Goal: Find specific page/section: Find specific page/section

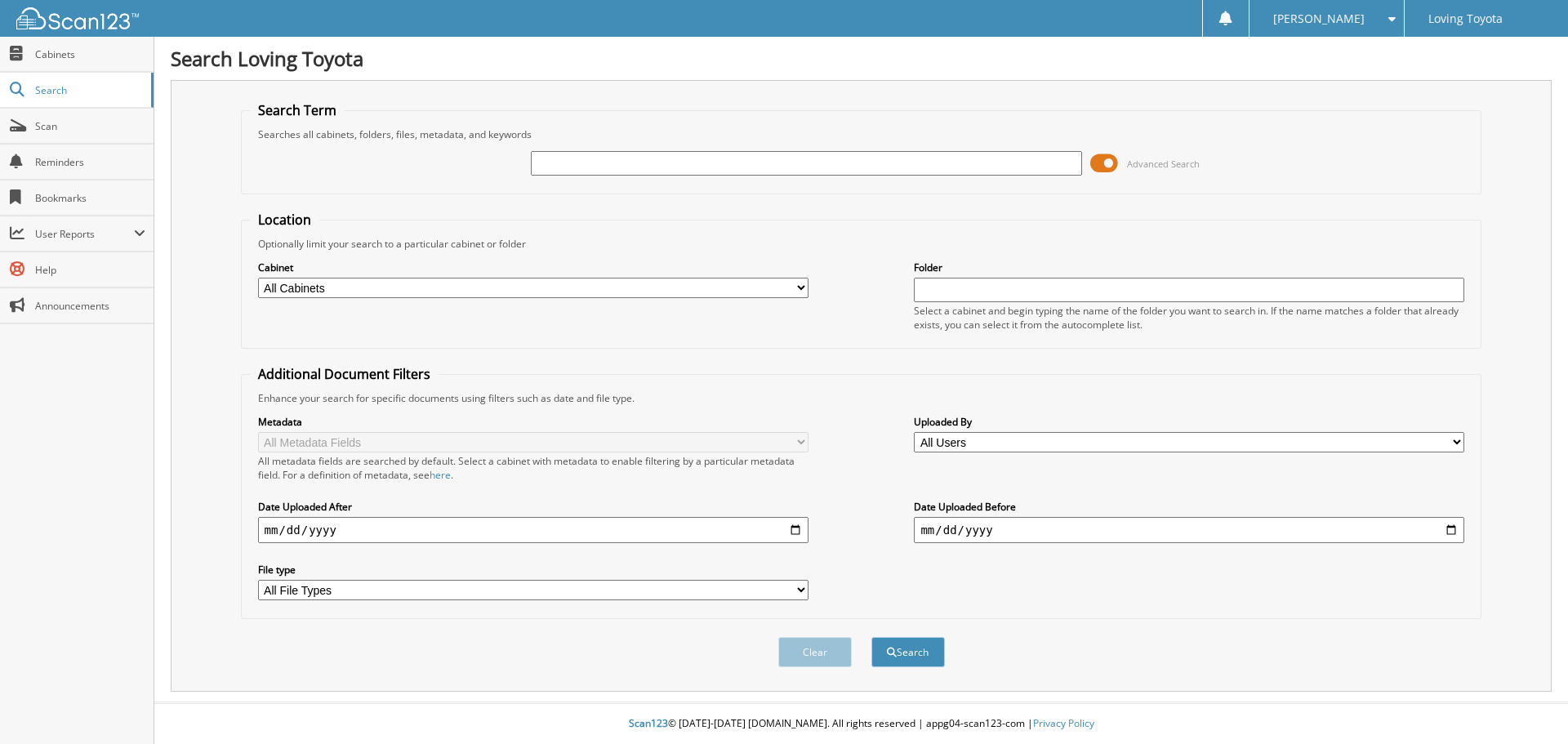
click at [630, 164] on input "text" at bounding box center [805, 162] width 550 height 24
type input "364935"
click at [871, 637] on button "Search" at bounding box center [908, 652] width 74 height 30
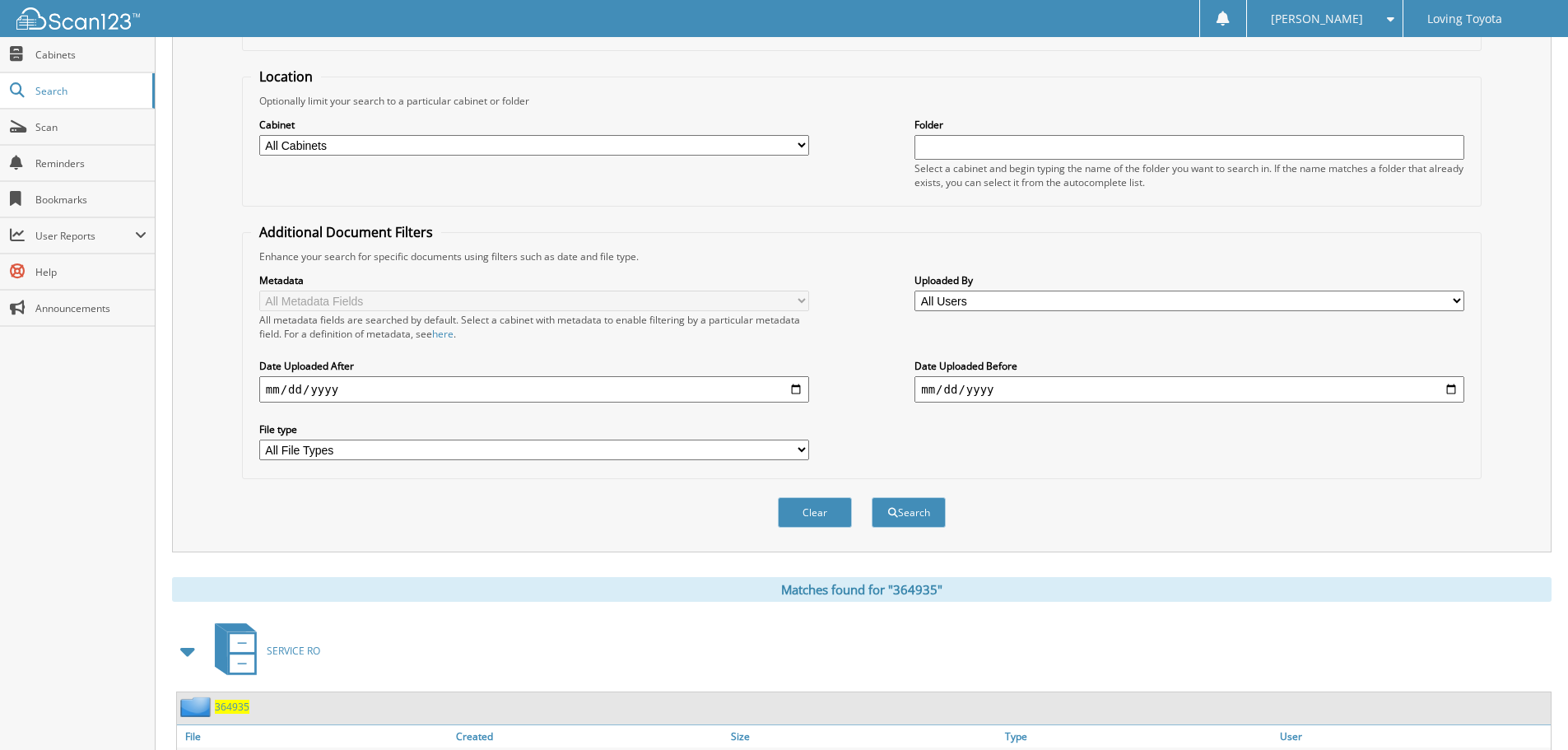
scroll to position [235, 0]
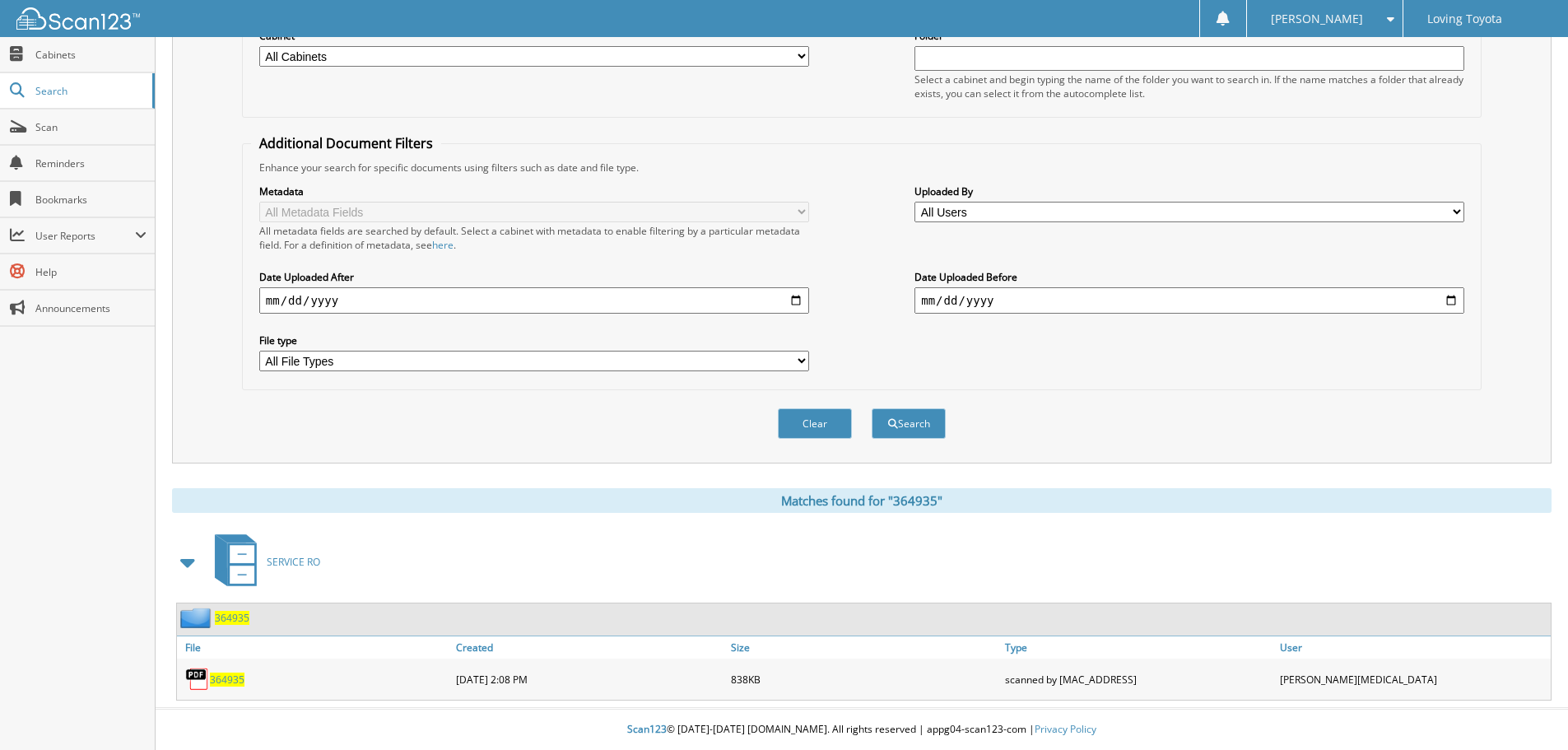
click at [239, 683] on span "364935" at bounding box center [227, 679] width 35 height 14
